Goal: Find specific page/section: Find specific page/section

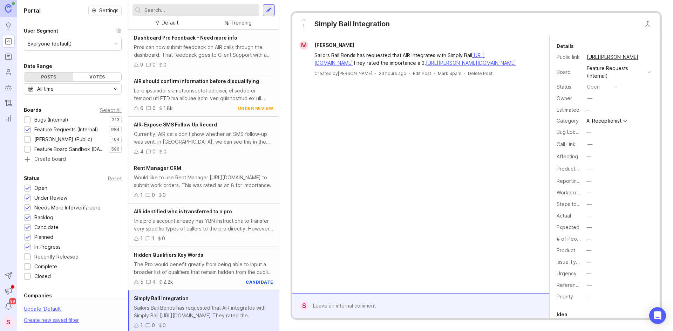
scroll to position [3, 0]
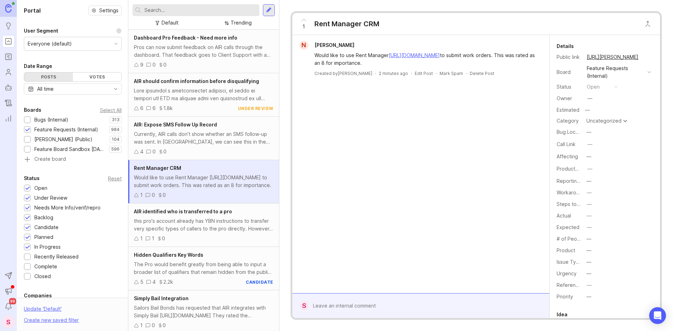
click at [358, 306] on div at bounding box center [426, 305] width 234 height 13
